Goal: Book appointment/travel/reservation

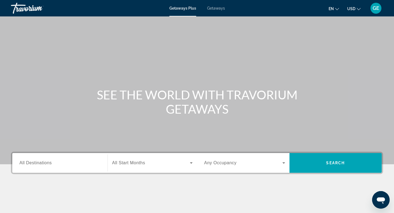
click at [354, 8] on span "USD" at bounding box center [351, 9] width 8 height 4
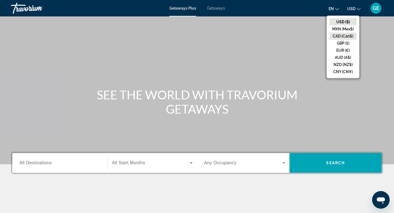
click at [342, 36] on button "CAD (Can$)" at bounding box center [342, 36] width 27 height 7
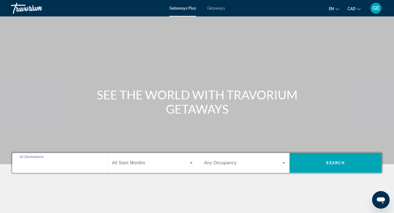
click at [74, 165] on input "Destination All Destinations" at bounding box center [59, 163] width 81 height 7
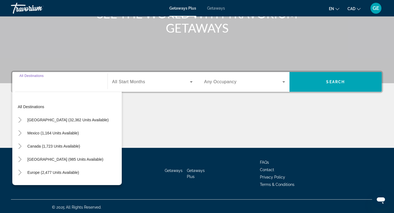
scroll to position [83, 0]
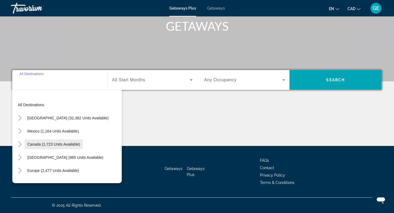
click at [64, 145] on span "Canada (1,723 units available)" at bounding box center [53, 144] width 53 height 4
type input "**********"
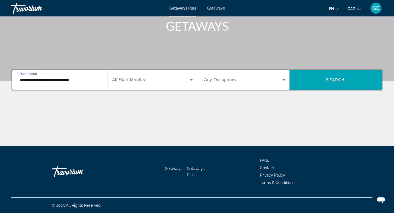
click at [232, 82] on span "Any Occupancy" at bounding box center [220, 79] width 33 height 5
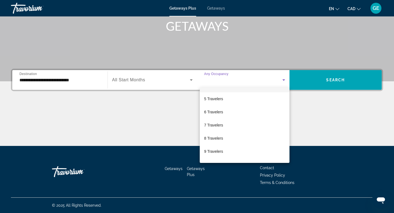
scroll to position [54, 0]
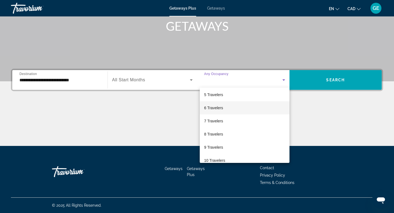
click at [235, 109] on mat-option "6 Travelers" at bounding box center [245, 107] width 90 height 13
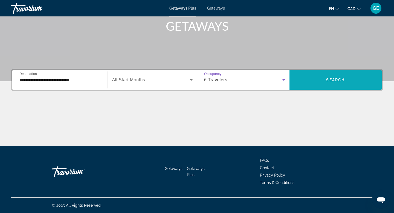
click at [325, 77] on span "Search widget" at bounding box center [335, 79] width 92 height 13
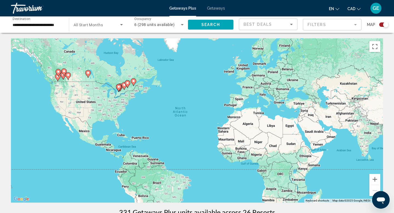
click at [322, 25] on mat-form-field "Filters" at bounding box center [332, 24] width 59 height 11
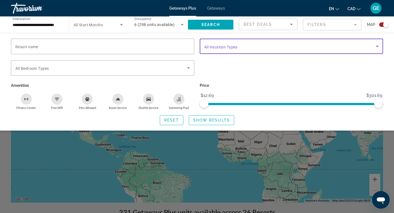
click at [236, 43] on span "Search widget" at bounding box center [290, 46] width 172 height 7
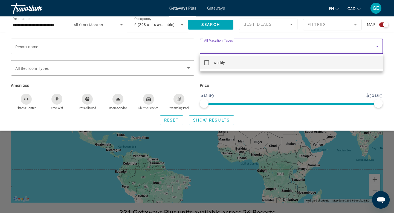
click at [236, 89] on div at bounding box center [197, 106] width 394 height 213
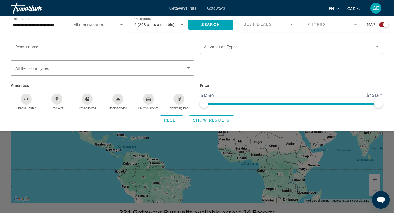
click at [315, 158] on div "Search widget" at bounding box center [197, 147] width 394 height 131
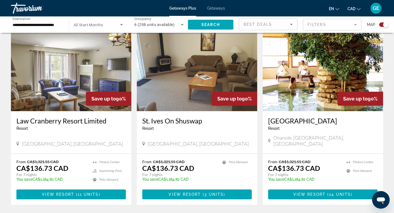
scroll to position [779, 0]
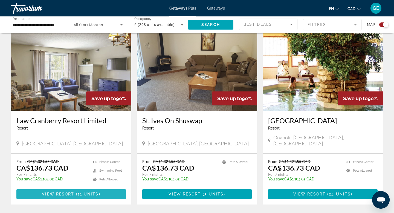
click at [77, 192] on span "( 11 units )" at bounding box center [87, 194] width 26 height 4
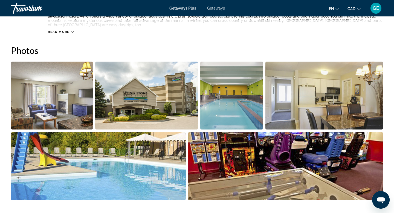
scroll to position [233, 0]
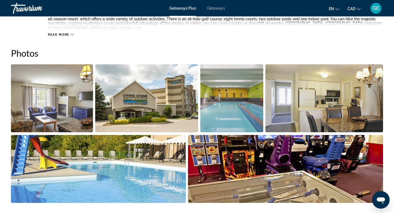
click at [236, 111] on img "Open full-screen image slider" at bounding box center [231, 98] width 63 height 68
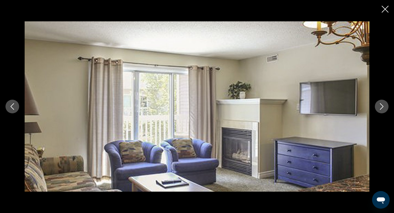
click at [385, 107] on button "Next image" at bounding box center [382, 107] width 14 height 14
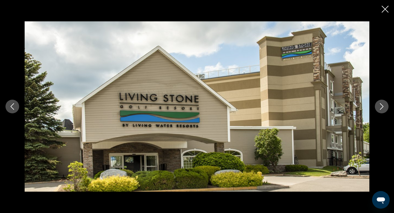
click at [385, 107] on button "Next image" at bounding box center [382, 107] width 14 height 14
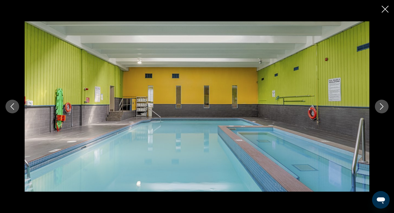
click at [385, 107] on button "Next image" at bounding box center [382, 107] width 14 height 14
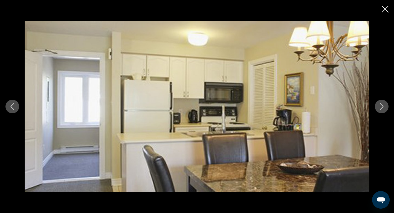
click at [385, 107] on button "Next image" at bounding box center [382, 107] width 14 height 14
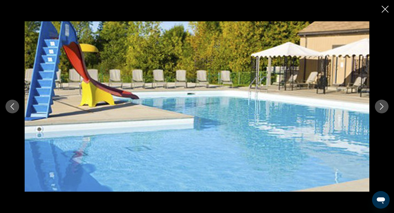
click at [385, 107] on button "Next image" at bounding box center [382, 107] width 14 height 14
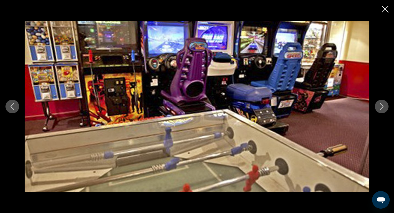
click at [385, 107] on button "Next image" at bounding box center [382, 107] width 14 height 14
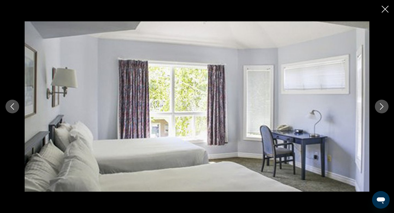
click at [383, 107] on icon "Next image" at bounding box center [381, 106] width 7 height 7
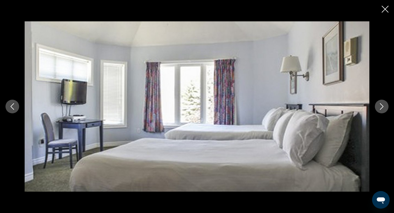
click at [383, 107] on icon "Next image" at bounding box center [381, 106] width 7 height 7
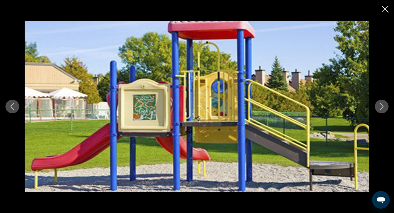
click at [386, 10] on icon "Close slideshow" at bounding box center [385, 9] width 7 height 7
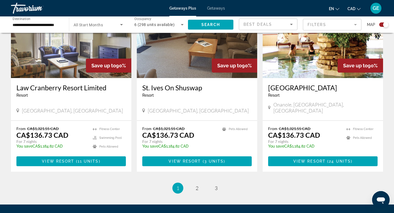
scroll to position [829, 0]
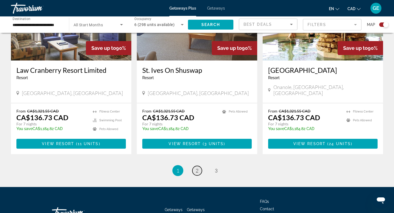
click at [199, 166] on link "page 2" at bounding box center [197, 171] width 10 height 10
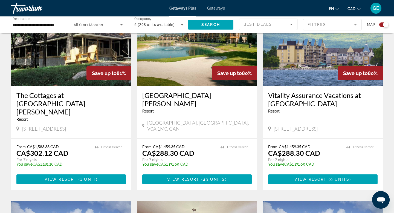
scroll to position [201, 0]
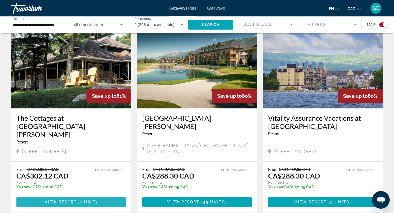
click at [76, 196] on span "Main content" at bounding box center [70, 201] width 109 height 13
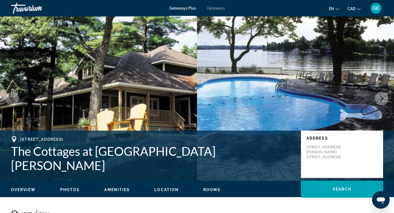
click at [381, 98] on icon "Next image" at bounding box center [381, 98] width 7 height 7
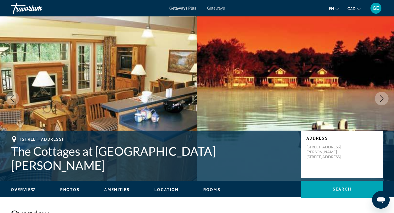
click at [381, 98] on icon "Next image" at bounding box center [381, 98] width 7 height 7
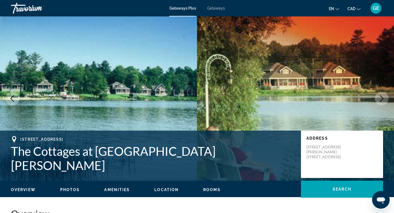
click at [381, 98] on icon "Next image" at bounding box center [381, 98] width 7 height 7
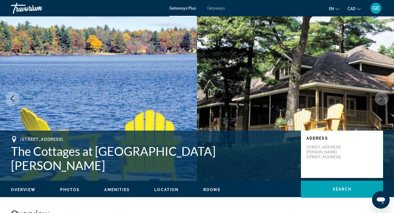
click at [381, 98] on icon "Next image" at bounding box center [381, 98] width 7 height 7
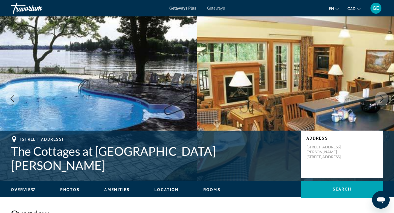
click at [381, 98] on icon "Next image" at bounding box center [381, 98] width 7 height 7
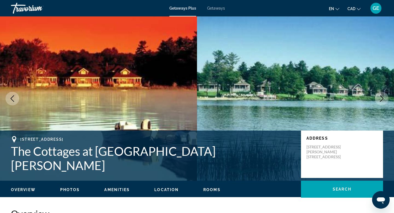
click at [381, 98] on icon "Next image" at bounding box center [381, 98] width 7 height 7
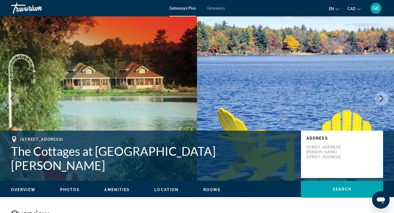
click at [381, 98] on icon "Next image" at bounding box center [381, 98] width 7 height 7
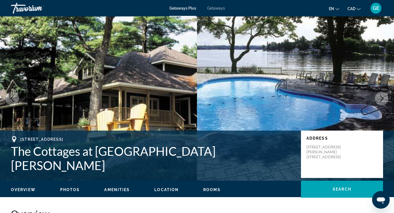
click at [381, 98] on icon "Next image" at bounding box center [381, 98] width 7 height 7
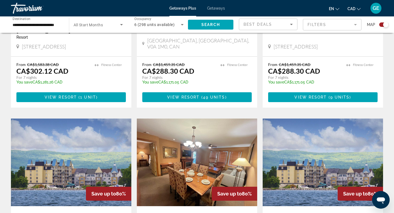
scroll to position [306, 0]
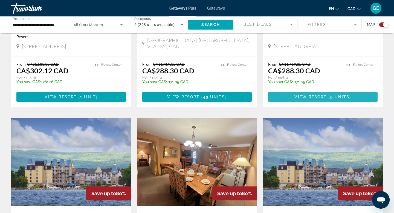
click at [323, 91] on span "Main content" at bounding box center [322, 96] width 109 height 13
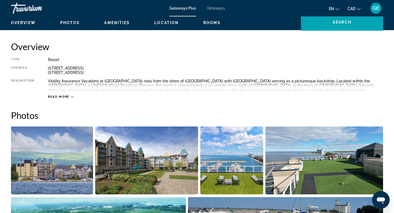
scroll to position [195, 0]
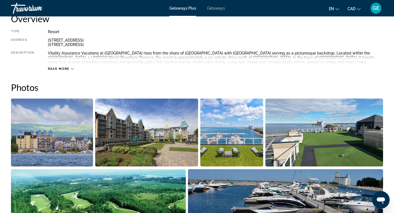
click at [89, 117] on img "Open full-screen image slider" at bounding box center [52, 132] width 82 height 68
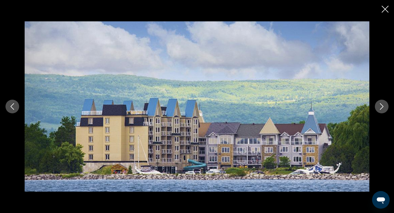
click at [384, 108] on icon "Next image" at bounding box center [381, 106] width 7 height 7
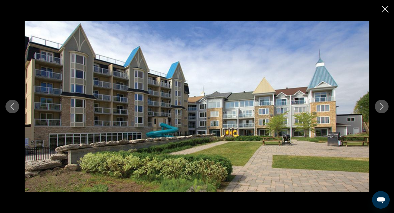
click at [384, 108] on icon "Next image" at bounding box center [381, 106] width 7 height 7
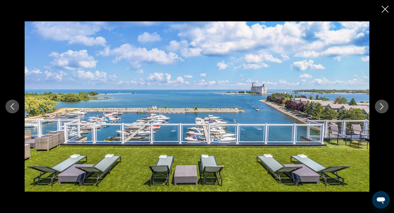
click at [384, 108] on icon "Next image" at bounding box center [381, 106] width 7 height 7
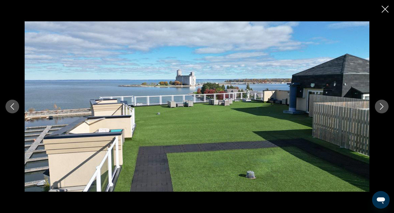
click at [384, 108] on icon "Next image" at bounding box center [381, 106] width 7 height 7
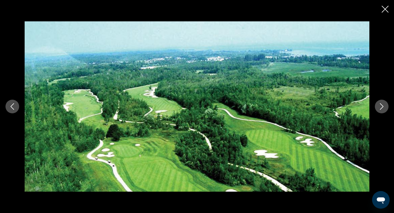
click at [384, 108] on icon "Next image" at bounding box center [381, 106] width 7 height 7
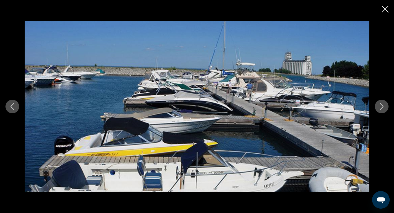
click at [384, 108] on icon "Next image" at bounding box center [381, 106] width 7 height 7
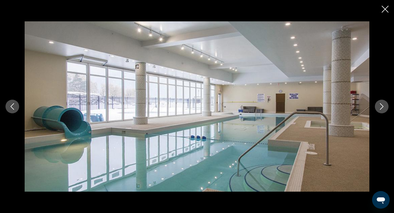
click at [384, 108] on icon "Next image" at bounding box center [381, 106] width 7 height 7
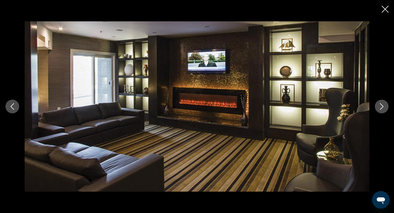
click at [384, 108] on icon "Next image" at bounding box center [381, 106] width 7 height 7
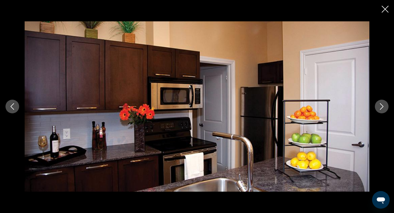
click at [384, 108] on icon "Next image" at bounding box center [381, 106] width 7 height 7
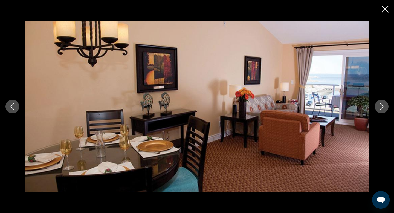
click at [384, 108] on icon "Next image" at bounding box center [381, 106] width 7 height 7
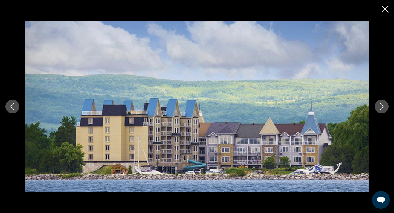
click at [384, 108] on icon "Next image" at bounding box center [381, 106] width 7 height 7
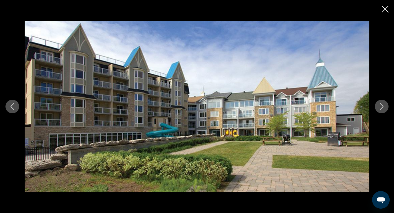
click at [385, 9] on icon "Close slideshow" at bounding box center [385, 9] width 7 height 7
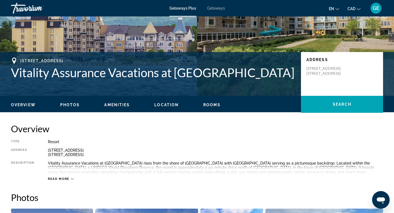
scroll to position [0, 0]
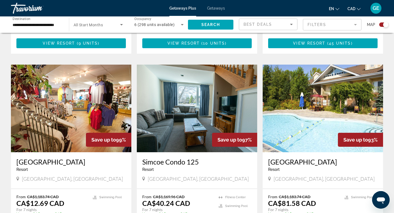
scroll to position [850, 0]
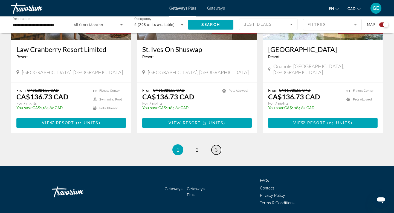
click at [216, 147] on span "3" at bounding box center [216, 150] width 3 height 6
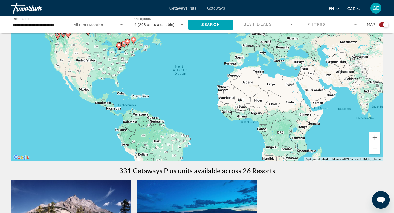
scroll to position [198, 0]
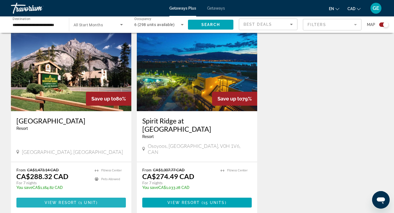
click at [59, 200] on span "View Resort" at bounding box center [61, 202] width 32 height 4
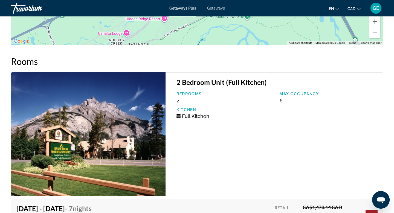
scroll to position [787, 0]
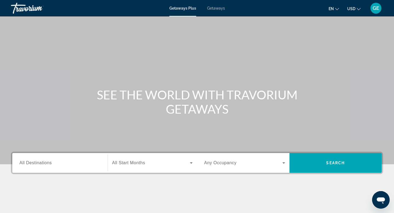
click at [214, 7] on span "Getaways" at bounding box center [216, 8] width 18 height 4
click at [354, 7] on span "USD" at bounding box center [351, 9] width 8 height 4
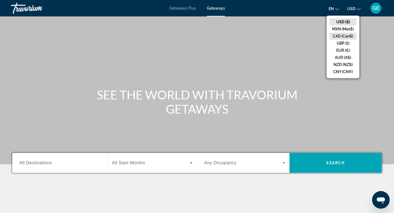
click at [344, 36] on button "CAD (Can$)" at bounding box center [342, 36] width 27 height 7
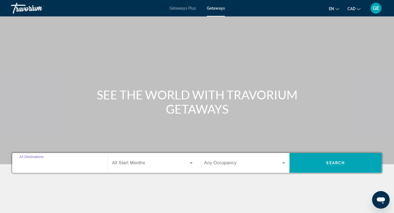
click at [77, 165] on input "Destination All Destinations" at bounding box center [59, 163] width 81 height 7
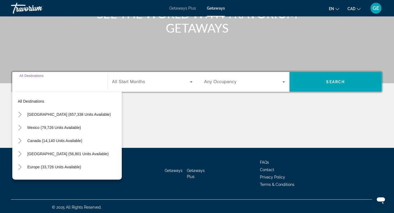
scroll to position [83, 0]
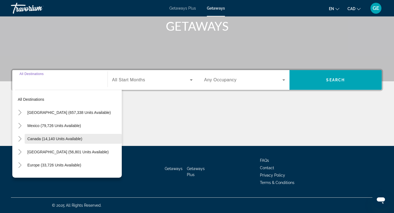
click at [76, 141] on span "Canada (14,140 units available)" at bounding box center [54, 139] width 55 height 4
type input "**********"
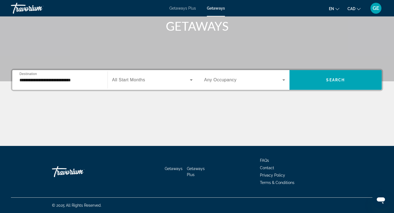
click at [224, 79] on span "Any Occupancy" at bounding box center [220, 79] width 33 height 5
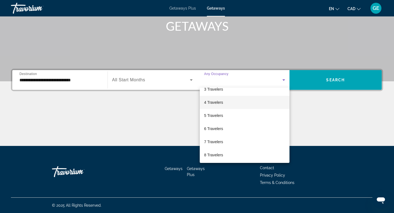
scroll to position [34, 0]
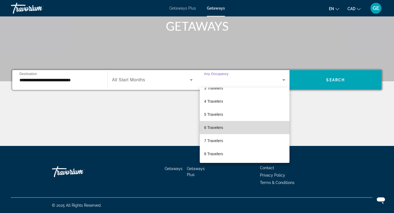
click at [228, 127] on mat-option "6 Travelers" at bounding box center [245, 127] width 90 height 13
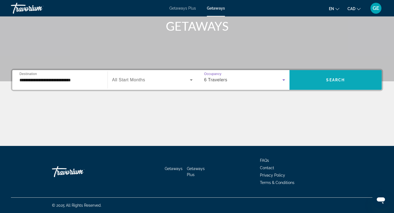
click at [342, 83] on span "Search widget" at bounding box center [335, 79] width 92 height 13
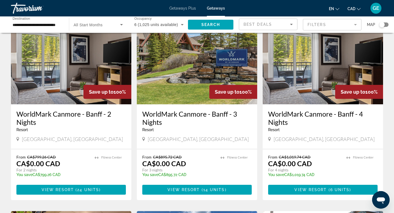
scroll to position [36, 0]
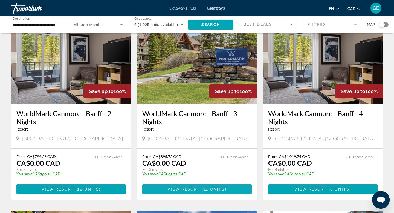
click at [215, 188] on span "14 units" at bounding box center [214, 189] width 22 height 4
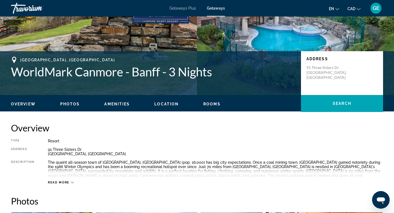
scroll to position [105, 0]
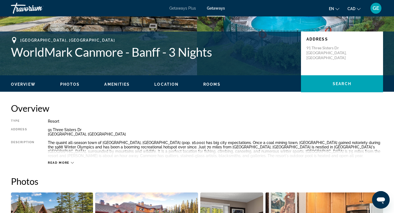
click at [63, 162] on span "Read more" at bounding box center [59, 163] width 22 height 4
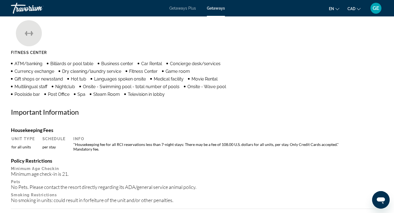
scroll to position [429, 0]
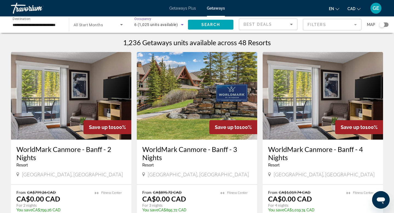
click at [156, 25] on span "6 (1,025 units available)" at bounding box center [155, 24] width 43 height 4
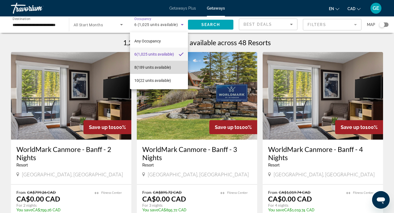
click at [154, 68] on span "8 (189 units available)" at bounding box center [152, 67] width 37 height 7
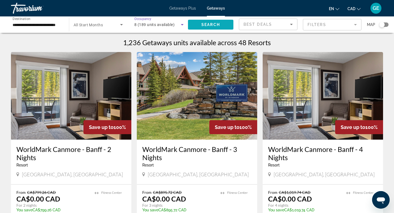
click at [217, 25] on span "Search" at bounding box center [210, 24] width 19 height 4
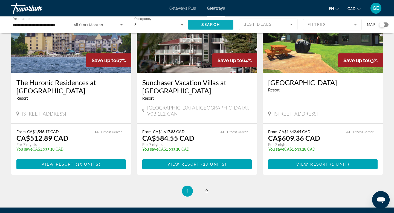
scroll to position [654, 0]
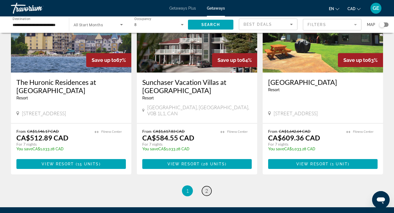
click at [206, 188] on span "2" at bounding box center [206, 191] width 3 height 6
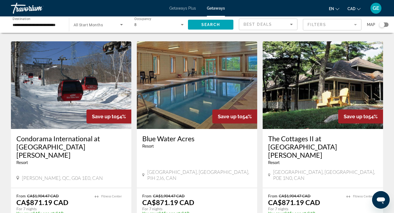
scroll to position [406, 0]
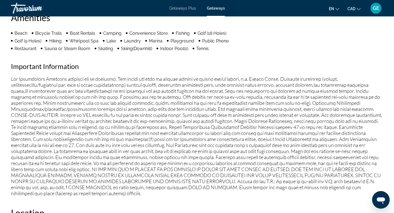
scroll to position [43, 0]
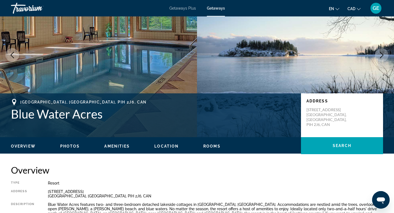
click at [105, 57] on img "Main content" at bounding box center [98, 55] width 197 height 164
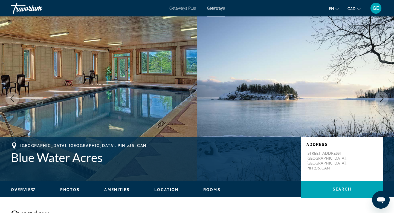
click at [384, 98] on icon "Next image" at bounding box center [381, 98] width 7 height 7
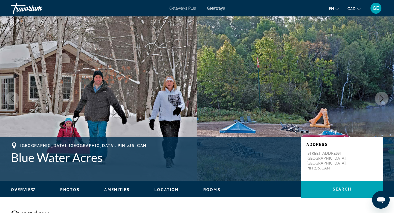
click at [384, 98] on icon "Next image" at bounding box center [381, 98] width 7 height 7
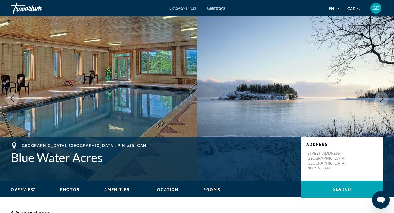
click at [384, 98] on icon "Next image" at bounding box center [381, 98] width 7 height 7
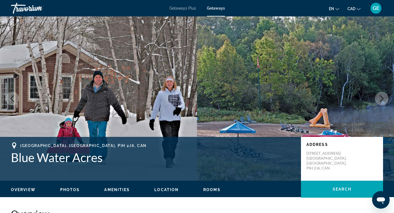
click at [384, 98] on icon "Next image" at bounding box center [381, 98] width 7 height 7
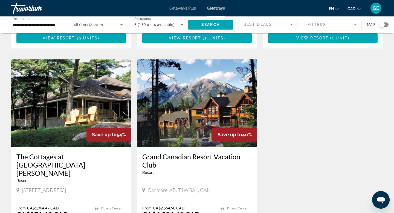
scroll to position [596, 0]
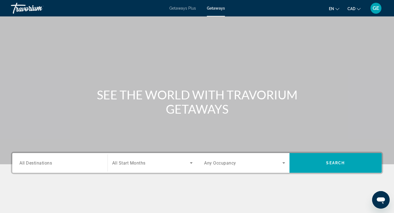
click at [184, 10] on span "Getaways Plus" at bounding box center [182, 8] width 27 height 4
click at [59, 166] on div "Search widget" at bounding box center [59, 163] width 81 height 16
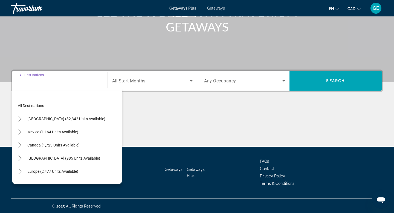
scroll to position [83, 0]
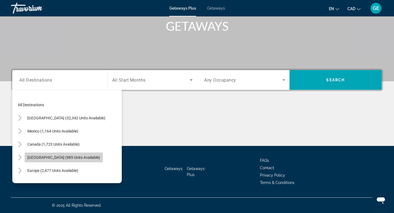
click at [61, 158] on span "[GEOGRAPHIC_DATA] (985 units available)" at bounding box center [63, 157] width 73 height 4
type input "**********"
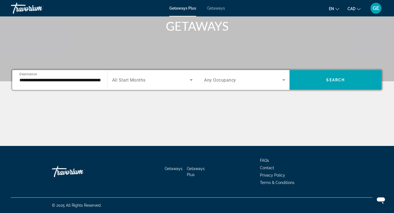
click at [136, 80] on span "All Start Months" at bounding box center [128, 79] width 33 height 5
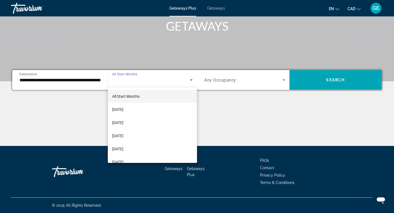
click at [136, 79] on div at bounding box center [197, 106] width 394 height 213
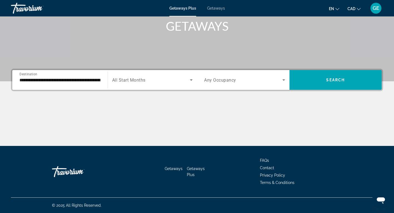
click at [233, 82] on span "Any Occupancy" at bounding box center [220, 79] width 32 height 5
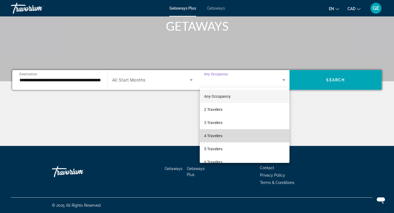
click at [222, 139] on mat-option "4 Travelers" at bounding box center [245, 135] width 90 height 13
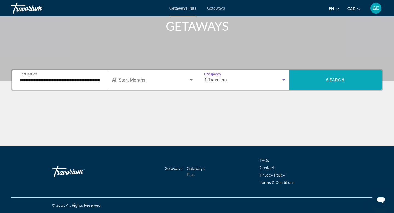
click at [315, 79] on span "Search widget" at bounding box center [335, 79] width 92 height 13
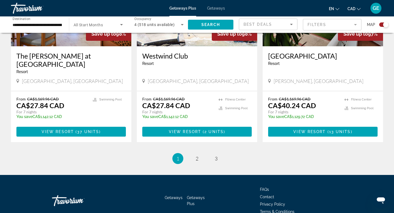
scroll to position [842, 0]
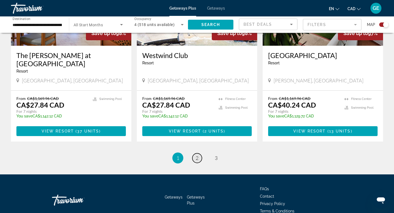
click at [197, 155] on span "2" at bounding box center [197, 158] width 3 height 6
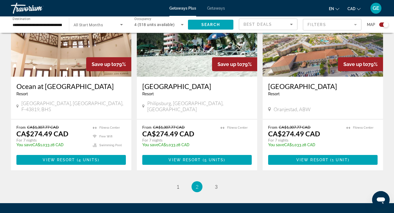
scroll to position [822, 0]
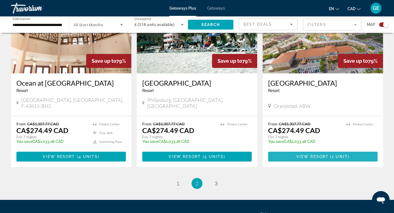
click at [298, 154] on span "View Resort" at bounding box center [312, 156] width 32 height 4
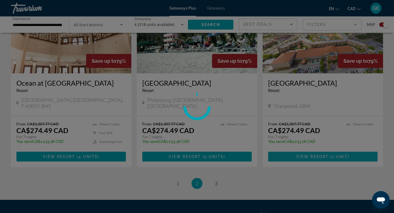
scroll to position [0, 0]
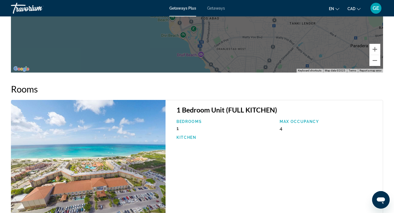
scroll to position [924, 0]
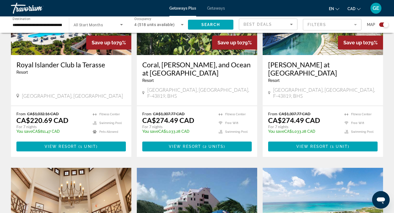
scroll to position [650, 0]
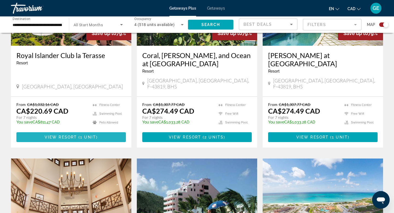
click at [72, 135] on span "View Resort" at bounding box center [61, 137] width 32 height 4
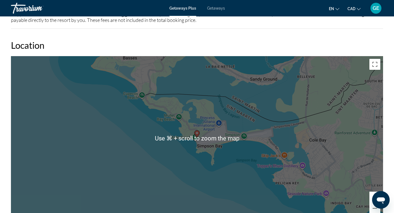
scroll to position [924, 0]
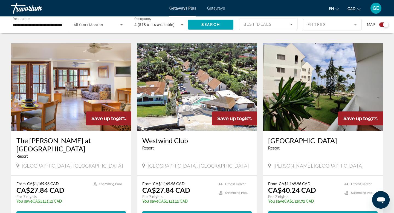
scroll to position [790, 0]
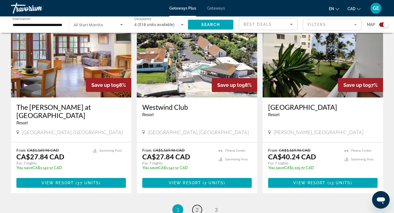
click at [197, 207] on span "2" at bounding box center [197, 210] width 3 height 6
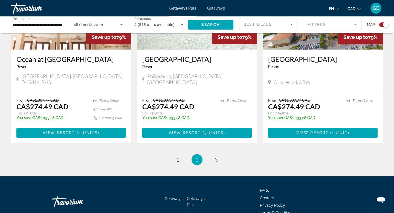
scroll to position [850, 0]
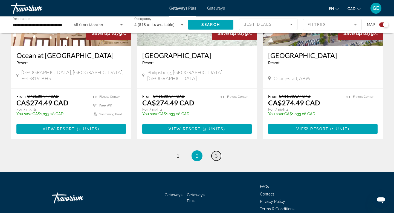
click at [214, 151] on link "page 3" at bounding box center [216, 156] width 10 height 10
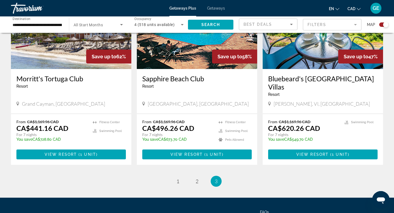
scroll to position [241, 0]
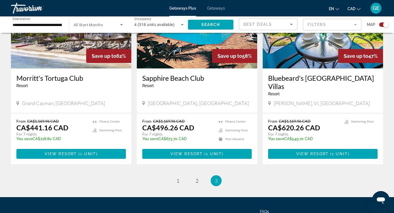
click at [220, 11] on div "Getaways Plus Getaways en English Español Français Italiano Português русский C…" at bounding box center [197, 8] width 394 height 14
click at [218, 8] on span "Getaways" at bounding box center [216, 8] width 18 height 4
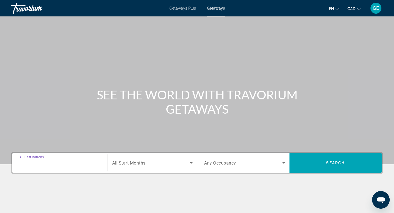
click at [91, 163] on input "Destination All Destinations" at bounding box center [59, 163] width 81 height 7
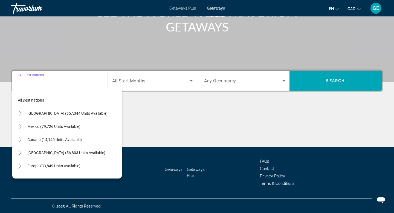
scroll to position [83, 0]
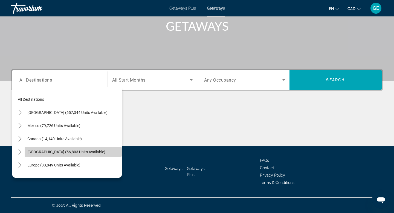
click at [91, 154] on span "Search widget" at bounding box center [73, 151] width 97 height 13
type input "**********"
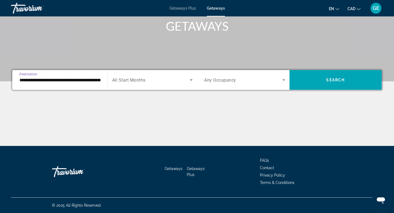
click at [245, 78] on span "Search widget" at bounding box center [243, 80] width 78 height 7
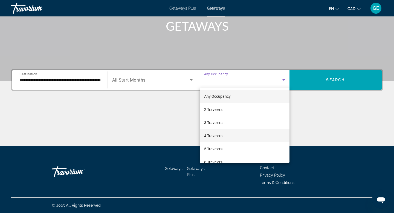
click at [230, 138] on mat-option "4 Travelers" at bounding box center [245, 135] width 90 height 13
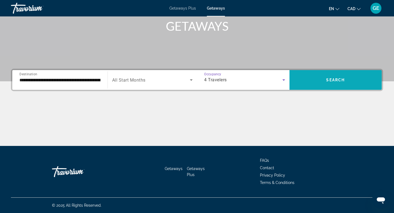
click at [325, 81] on span "Search widget" at bounding box center [335, 79] width 92 height 13
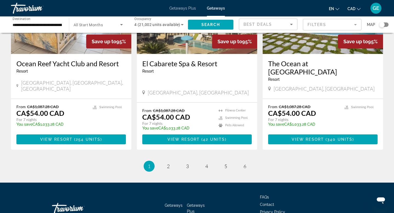
scroll to position [672, 0]
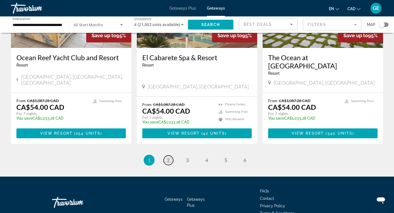
click at [167, 157] on span "2" at bounding box center [168, 160] width 3 height 6
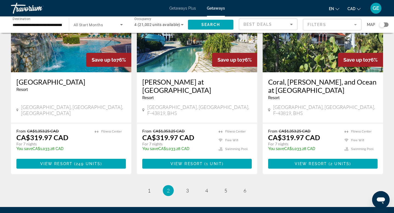
scroll to position [680, 0]
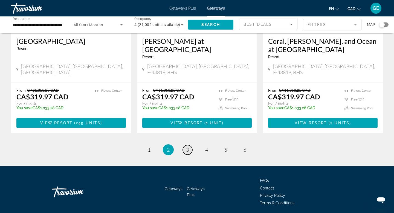
click at [188, 147] on span "3" at bounding box center [187, 150] width 3 height 6
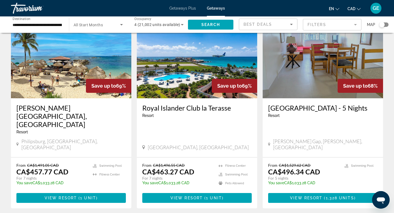
scroll to position [433, 0]
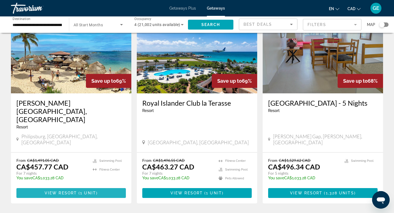
click at [79, 191] on span "( 1 unit )" at bounding box center [87, 193] width 21 height 4
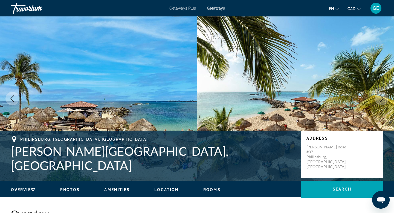
click at [383, 100] on icon "Next image" at bounding box center [381, 98] width 7 height 7
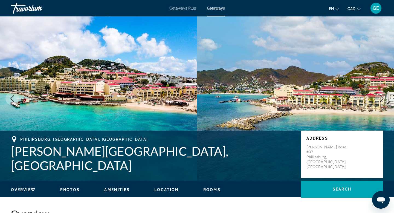
click at [383, 100] on icon "Next image" at bounding box center [381, 98] width 7 height 7
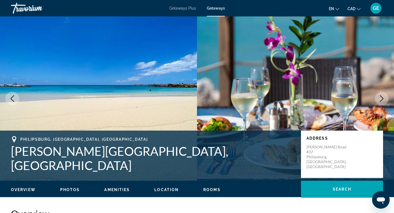
click at [383, 100] on icon "Next image" at bounding box center [381, 98] width 7 height 7
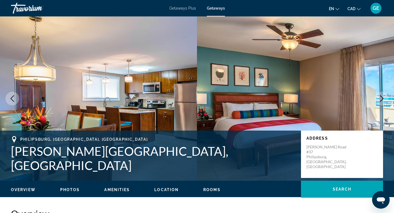
click at [383, 100] on icon "Next image" at bounding box center [381, 98] width 7 height 7
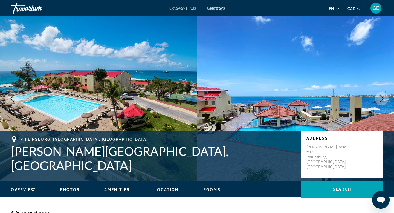
click at [384, 100] on icon "Next image" at bounding box center [381, 98] width 7 height 7
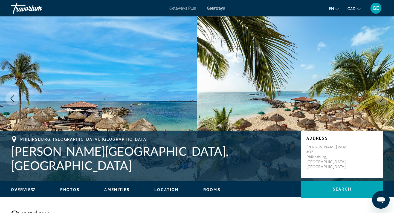
click at [384, 100] on icon "Next image" at bounding box center [381, 98] width 7 height 7
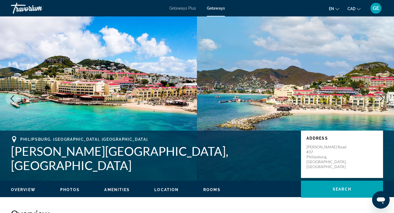
click at [384, 100] on icon "Next image" at bounding box center [381, 98] width 7 height 7
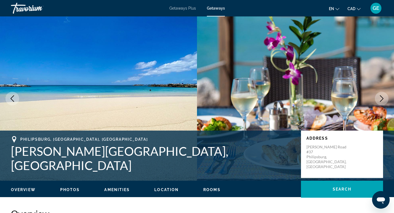
click at [386, 96] on button "Next image" at bounding box center [382, 99] width 14 height 14
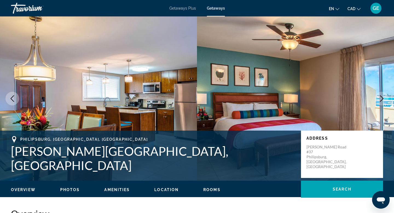
click at [385, 99] on button "Next image" at bounding box center [382, 99] width 14 height 14
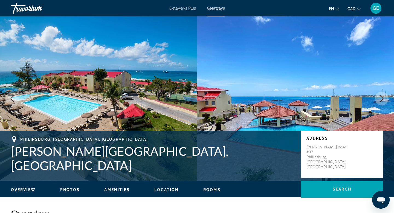
click at [385, 99] on button "Next image" at bounding box center [382, 99] width 14 height 14
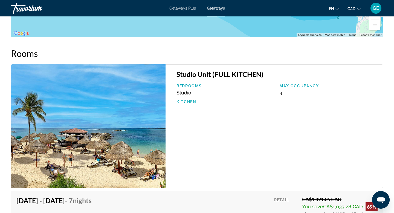
scroll to position [861, 0]
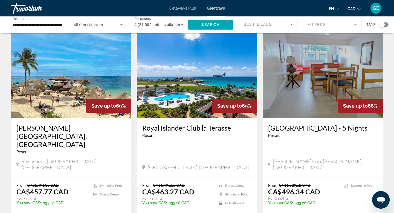
scroll to position [409, 0]
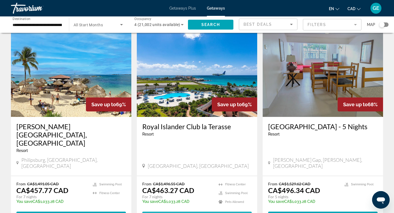
click at [180, 213] on span "View Resort" at bounding box center [186, 216] width 32 height 4
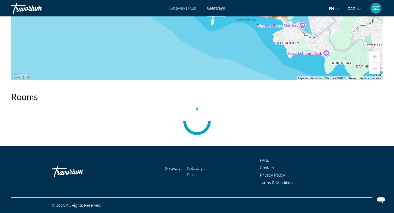
scroll to position [929, 0]
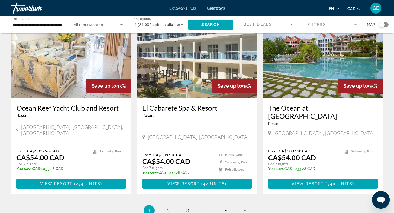
scroll to position [672, 0]
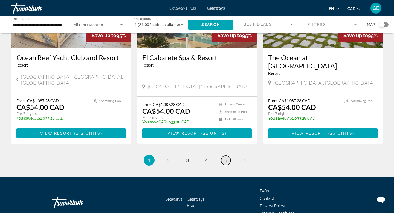
click at [227, 157] on span "5" at bounding box center [225, 160] width 3 height 6
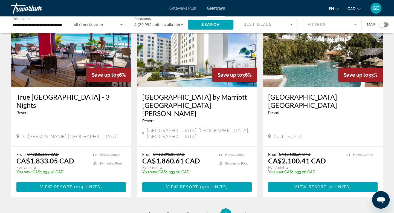
scroll to position [697, 0]
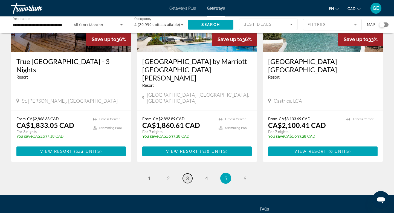
click at [188, 175] on span "3" at bounding box center [187, 178] width 3 height 6
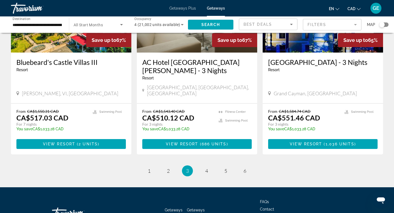
scroll to position [684, 0]
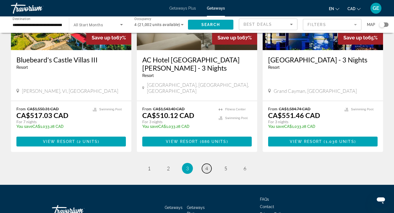
click at [208, 164] on link "page 4" at bounding box center [207, 169] width 10 height 10
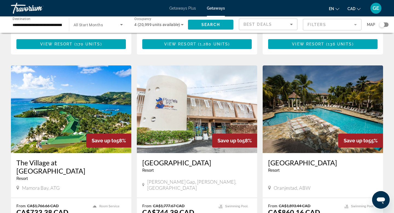
scroll to position [248, 0]
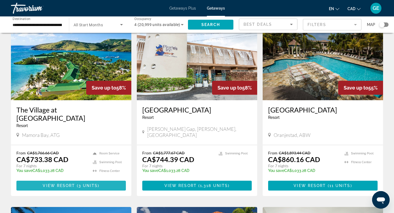
click at [103, 179] on span "Main content" at bounding box center [70, 185] width 109 height 13
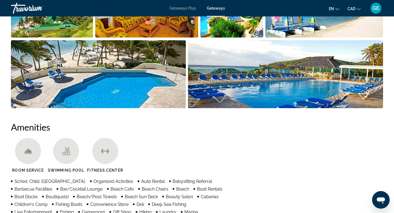
scroll to position [265, 0]
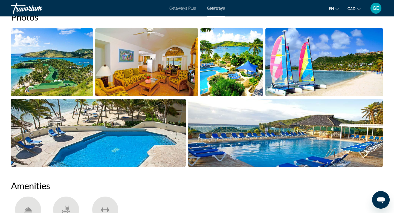
click at [69, 67] on img "Open full-screen image slider" at bounding box center [52, 62] width 82 height 68
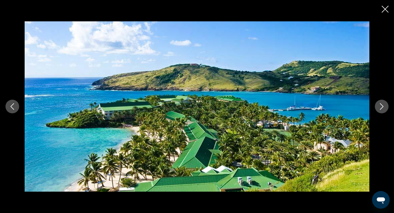
click at [386, 106] on button "Next image" at bounding box center [382, 107] width 14 height 14
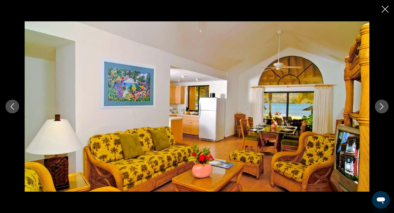
click at [381, 107] on icon "Next image" at bounding box center [381, 106] width 7 height 7
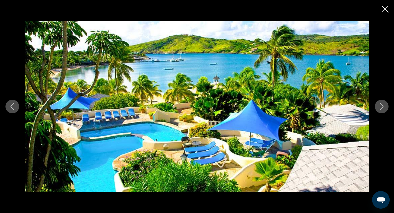
click at [381, 107] on icon "Next image" at bounding box center [381, 106] width 7 height 7
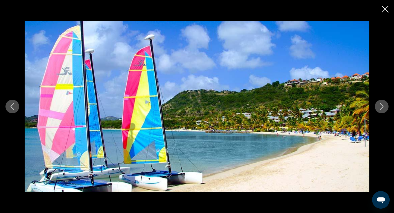
click at [381, 107] on icon "Next image" at bounding box center [381, 106] width 7 height 7
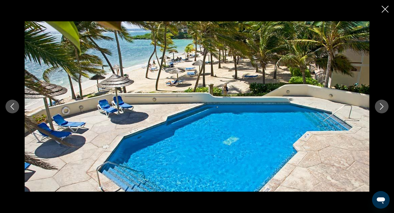
click at [381, 107] on icon "Next image" at bounding box center [381, 106] width 7 height 7
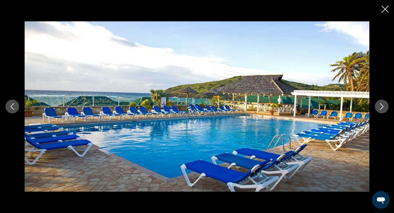
click at [381, 107] on icon "Next image" at bounding box center [381, 106] width 7 height 7
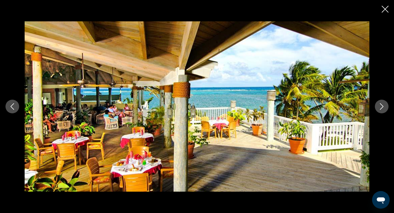
click at [381, 107] on icon "Next image" at bounding box center [381, 106] width 7 height 7
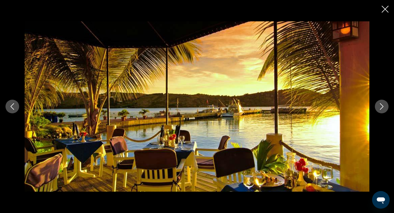
click at [381, 107] on icon "Next image" at bounding box center [381, 106] width 7 height 7
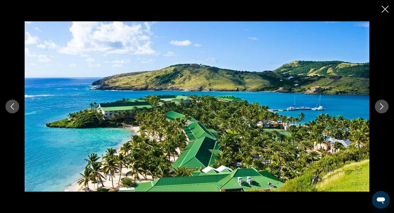
click at [381, 107] on icon "Next image" at bounding box center [381, 106] width 7 height 7
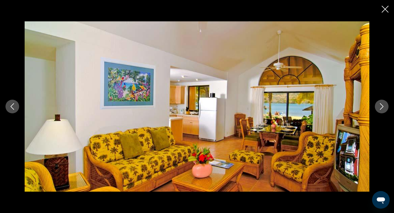
click at [387, 8] on icon "Close slideshow" at bounding box center [385, 9] width 7 height 7
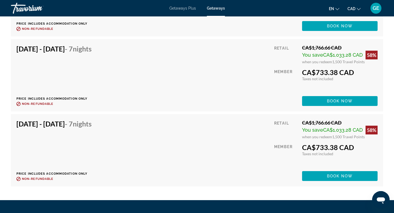
scroll to position [1140, 0]
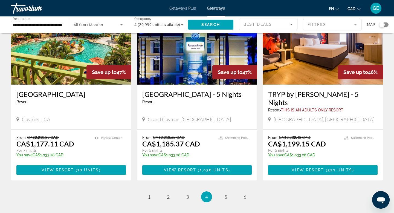
scroll to position [689, 0]
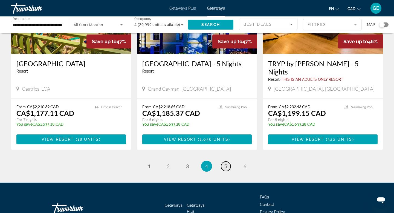
click at [225, 163] on span "5" at bounding box center [225, 166] width 3 height 6
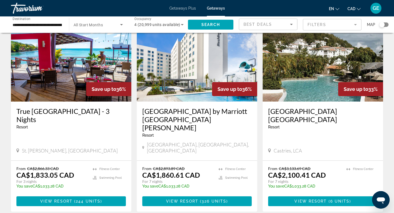
scroll to position [665, 0]
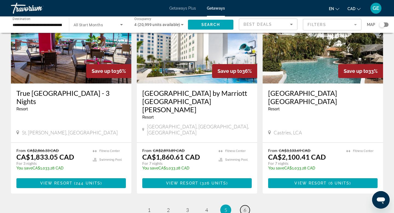
click at [245, 207] on span "6" at bounding box center [244, 210] width 3 height 6
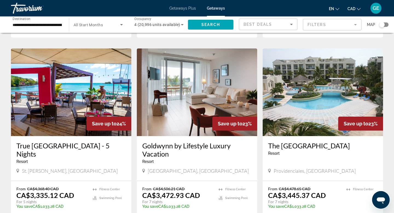
scroll to position [223, 0]
